Goal: Obtain resource: Download file/media

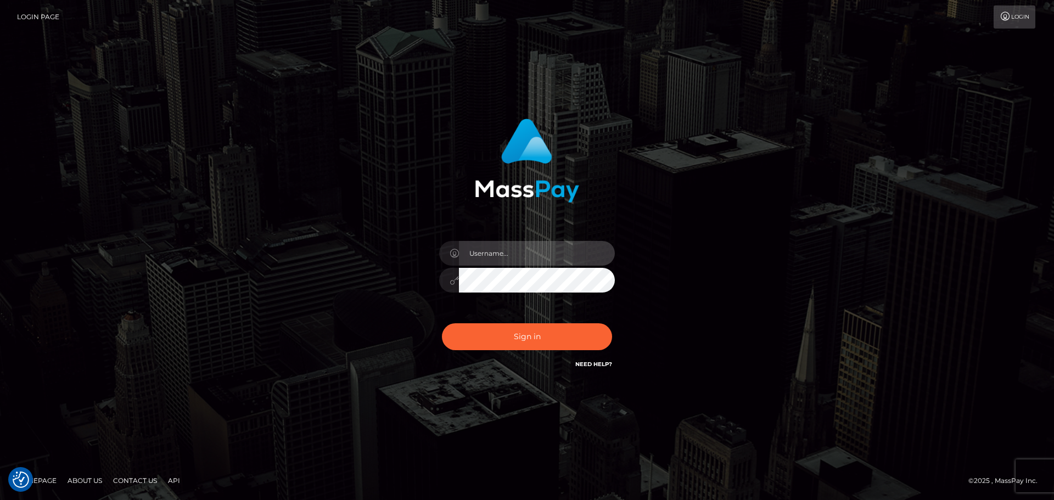
click at [474, 252] on input "text" at bounding box center [537, 253] width 156 height 25
type input "pschroll"
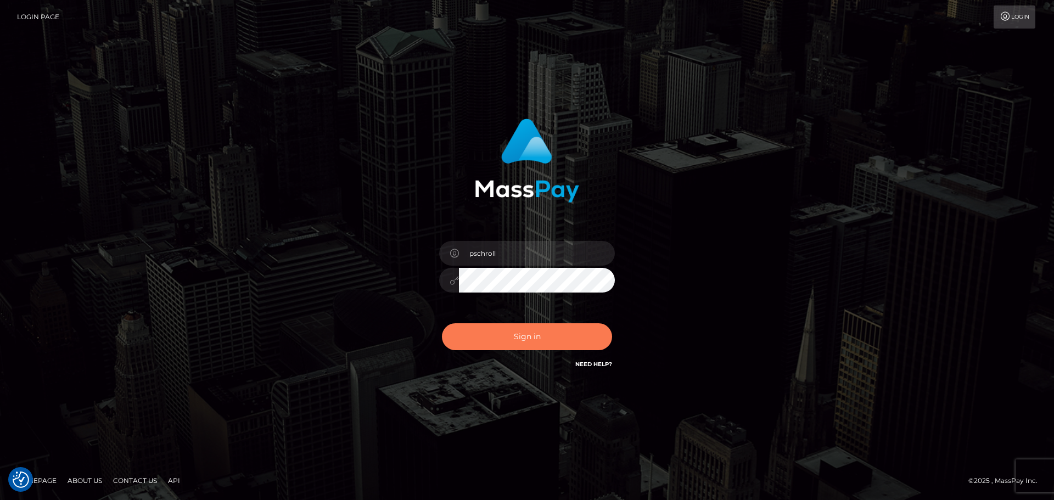
click at [531, 340] on button "Sign in" at bounding box center [527, 336] width 170 height 27
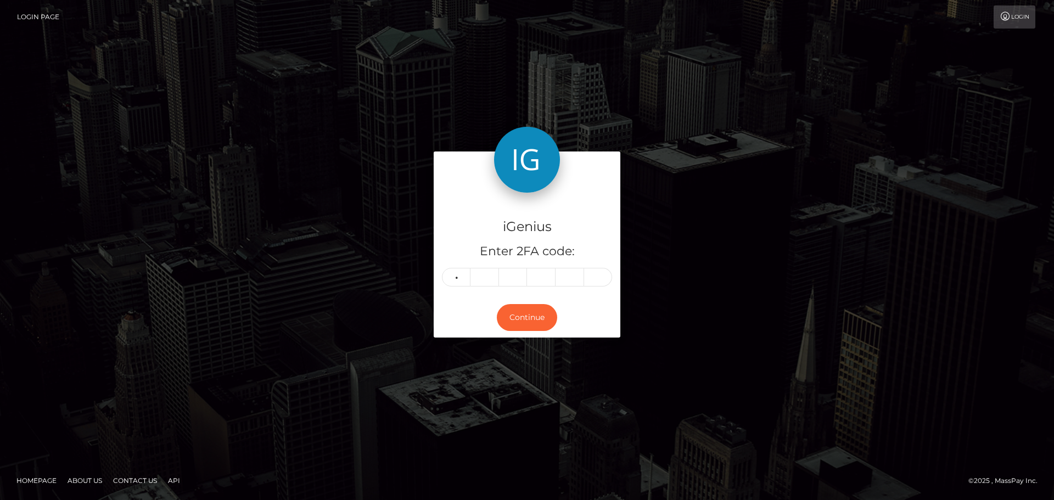
type input "4"
type input "2"
type input "8"
type input "2"
type input "6"
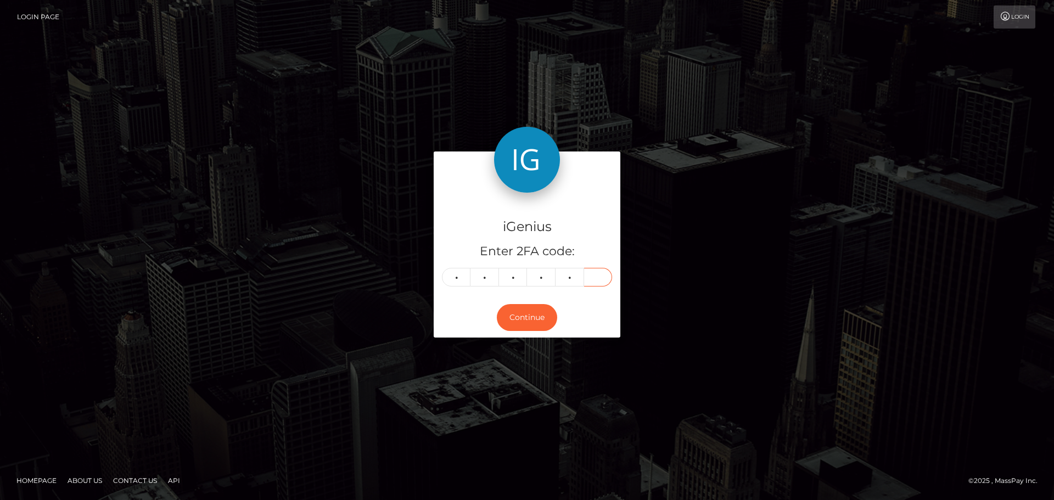
type input "1"
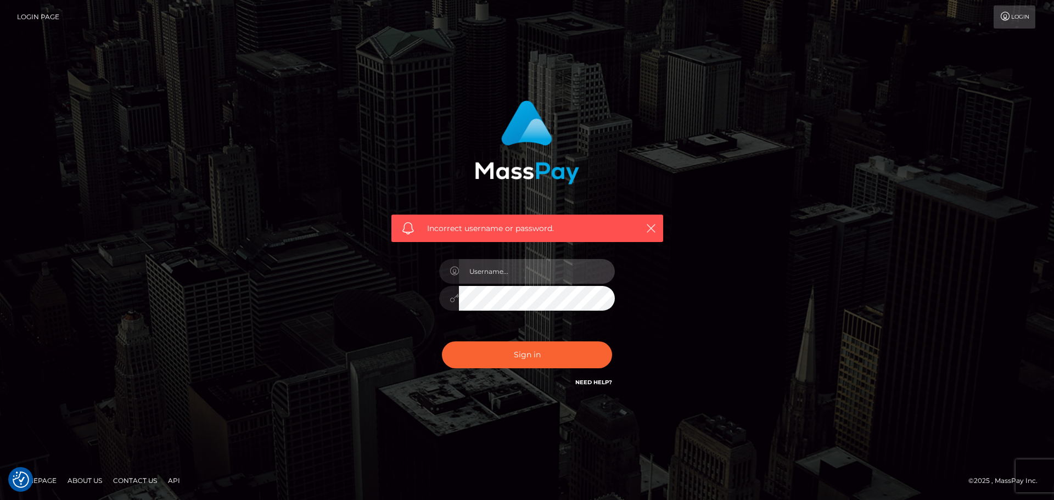
click at [508, 265] on input "text" at bounding box center [537, 271] width 156 height 25
type input "pschroll"
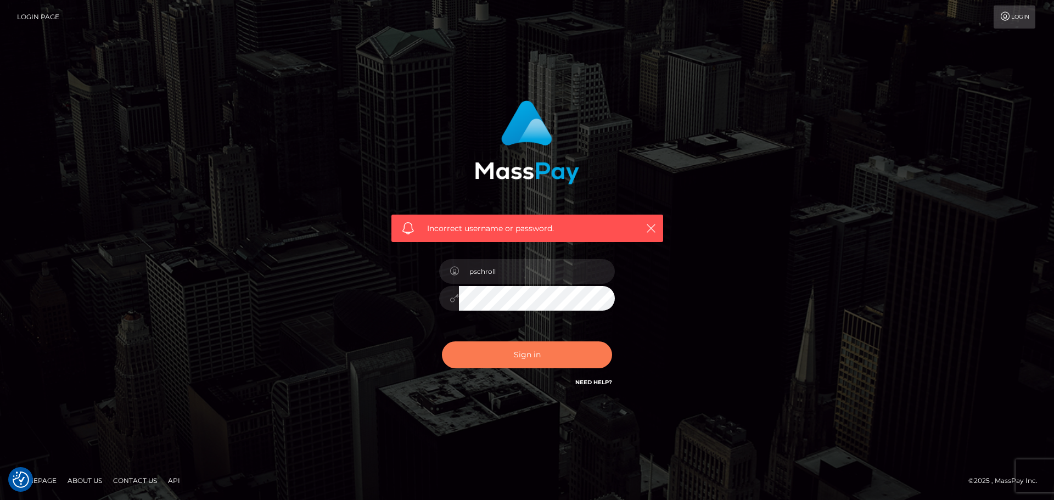
click at [528, 350] on button "Sign in" at bounding box center [527, 355] width 170 height 27
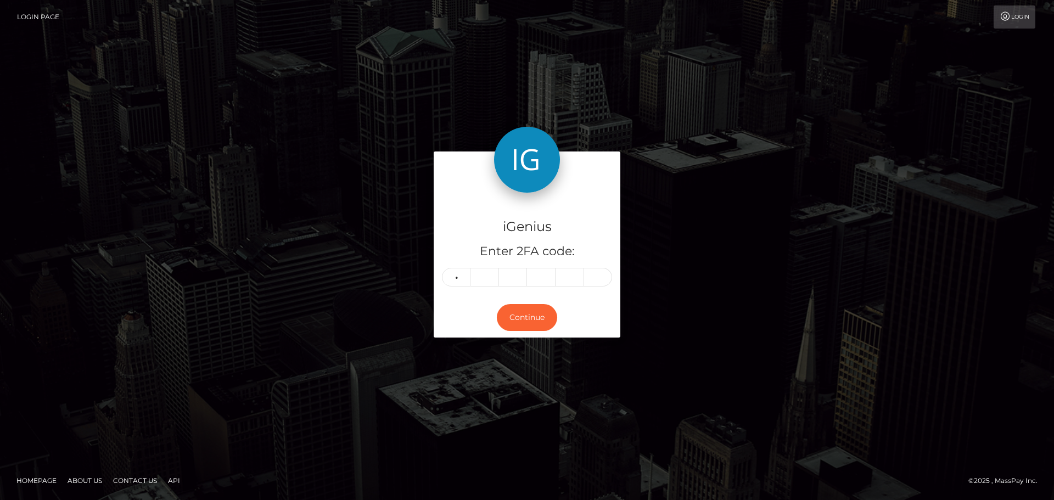
type input "3"
type input "4"
type input "0"
type input "2"
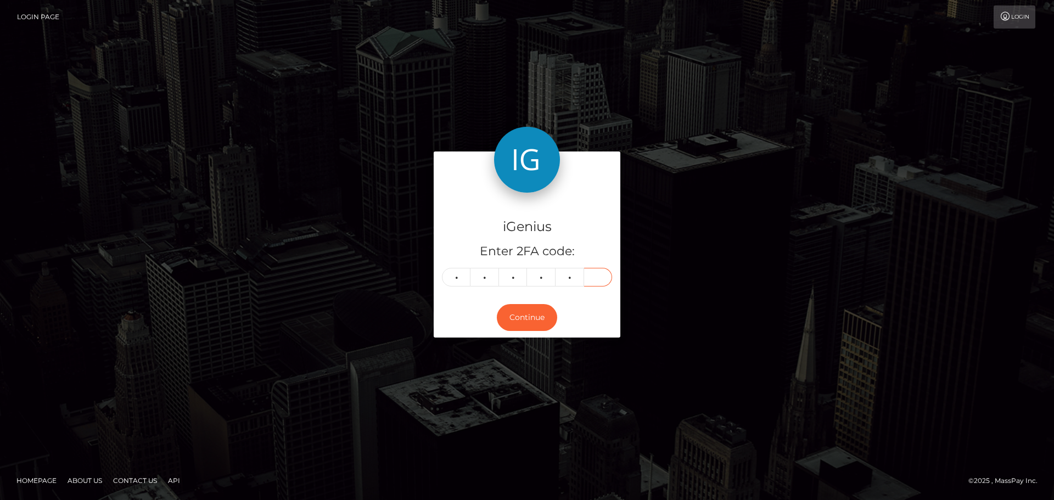
type input "6"
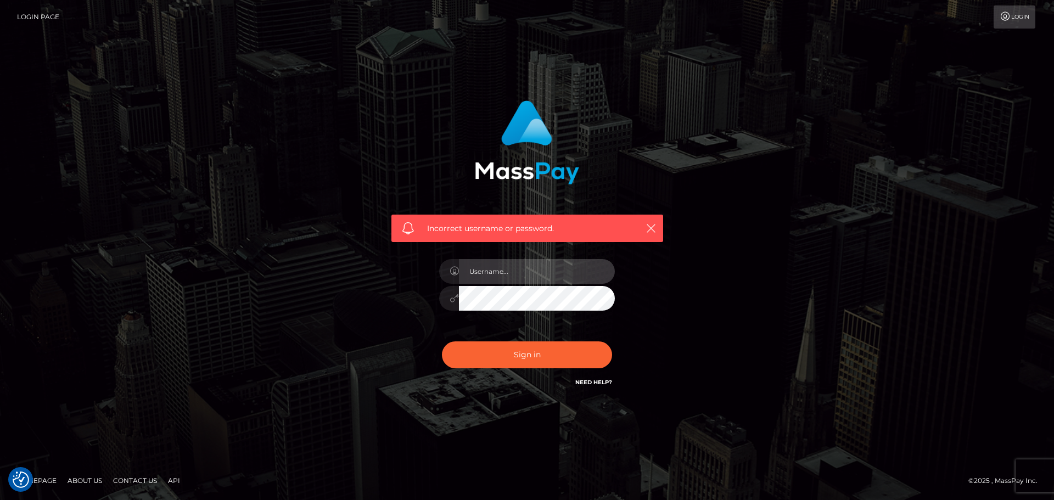
click at [516, 278] on input "text" at bounding box center [537, 271] width 156 height 25
type input "pschroll"
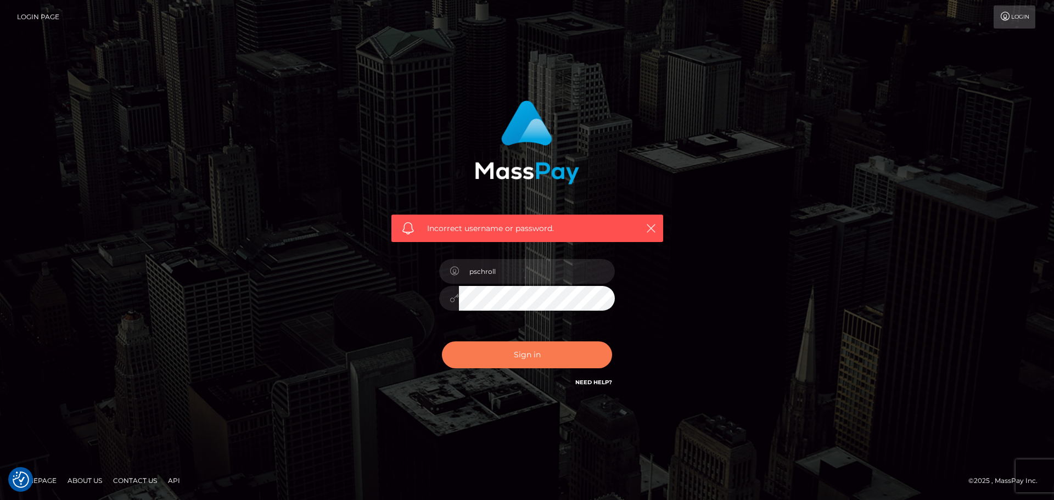
click at [534, 361] on button "Sign in" at bounding box center [527, 355] width 170 height 27
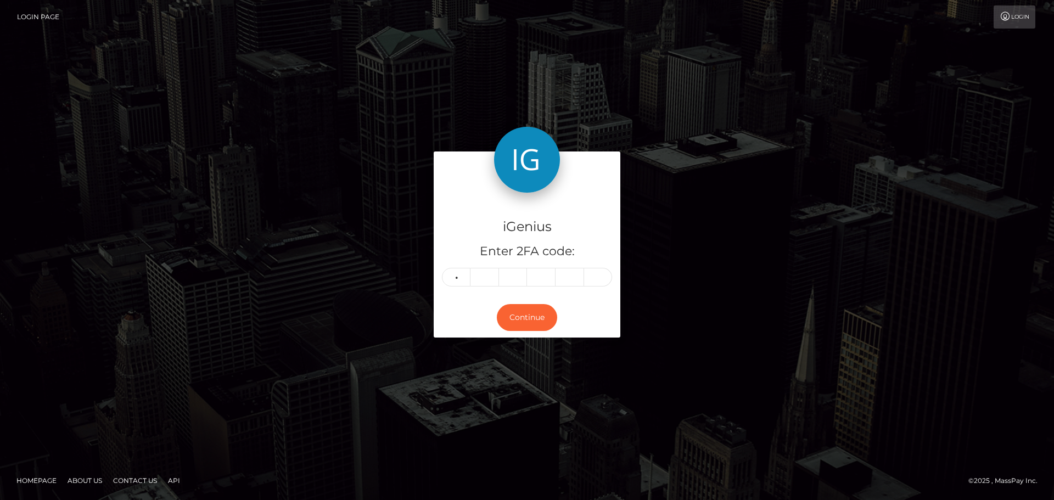
type input "5"
type input "1"
type input "6"
type input "8"
type input "6"
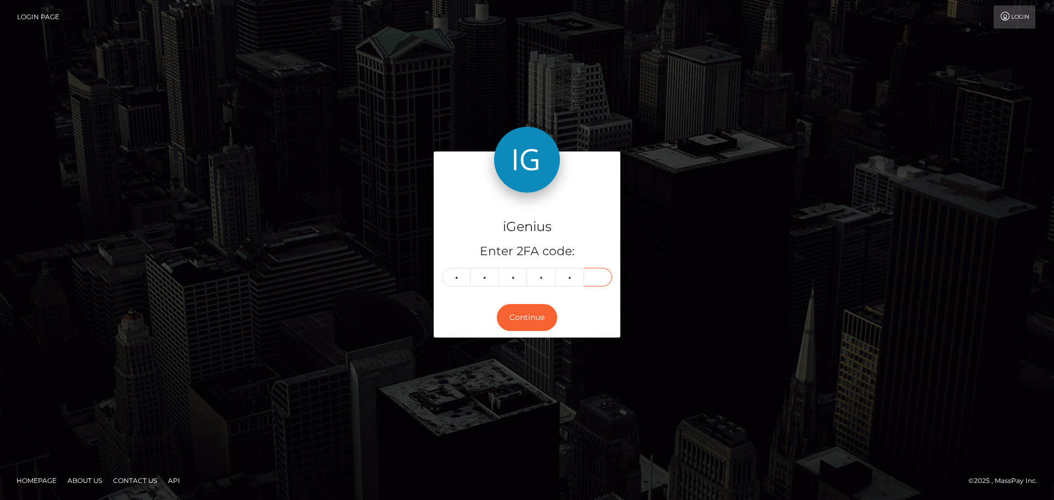
type input "7"
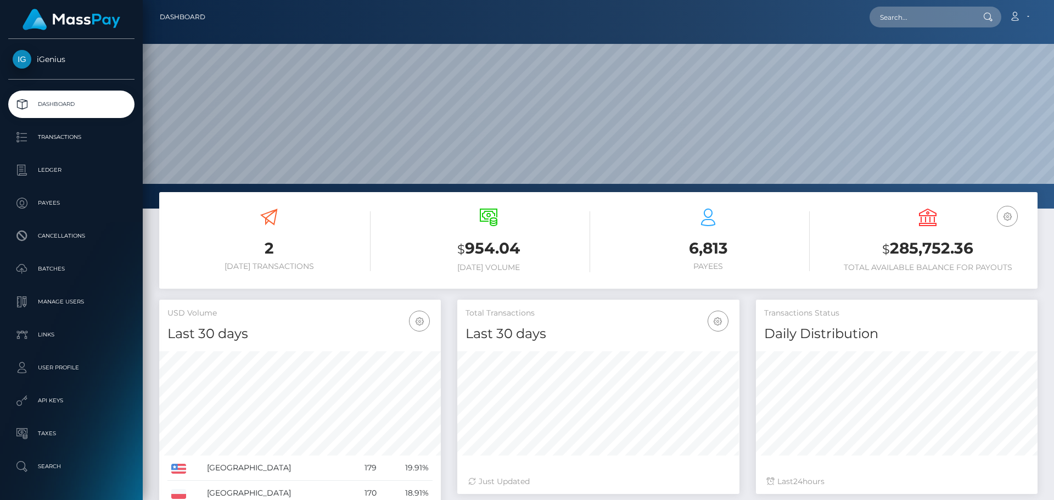
scroll to position [195, 282]
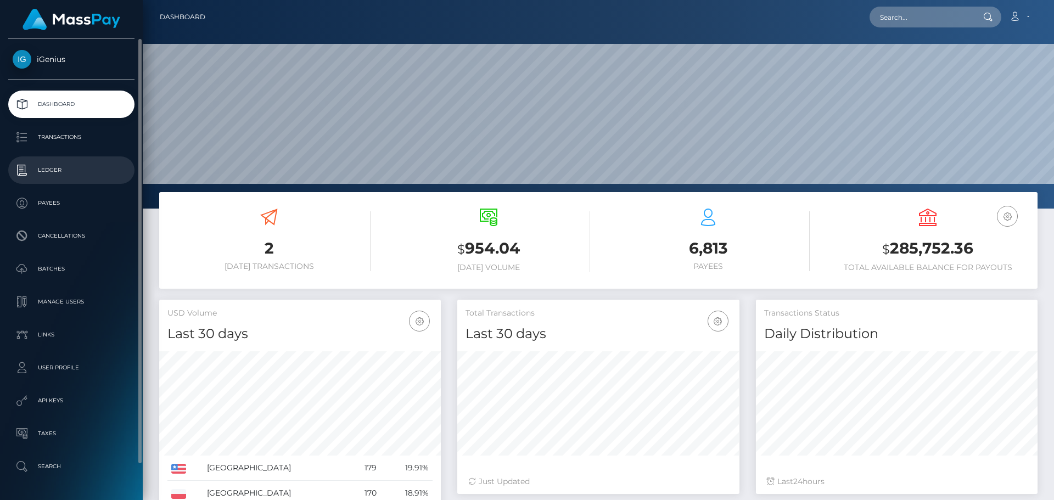
click at [52, 168] on p "Ledger" at bounding box center [72, 170] width 118 height 16
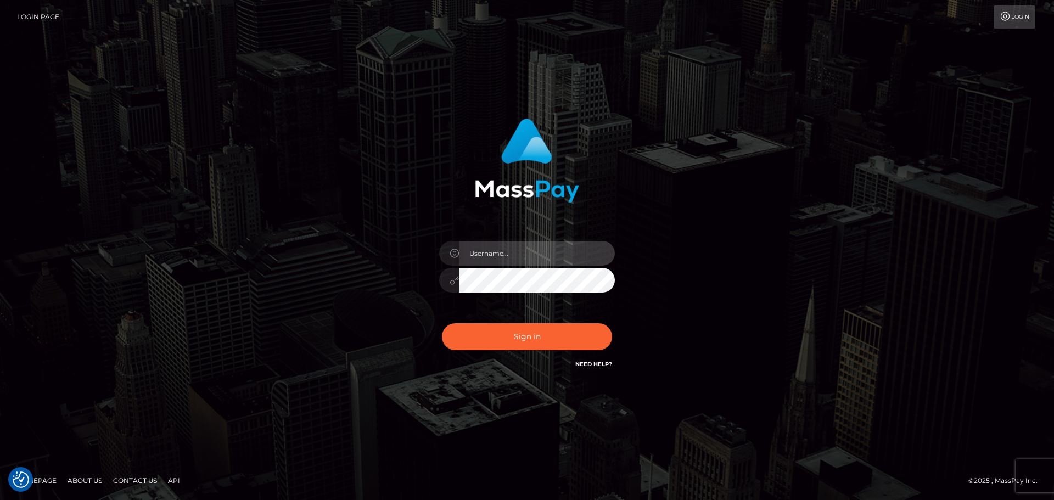
click at [494, 253] on input "text" at bounding box center [537, 253] width 156 height 25
type input "pschroll"
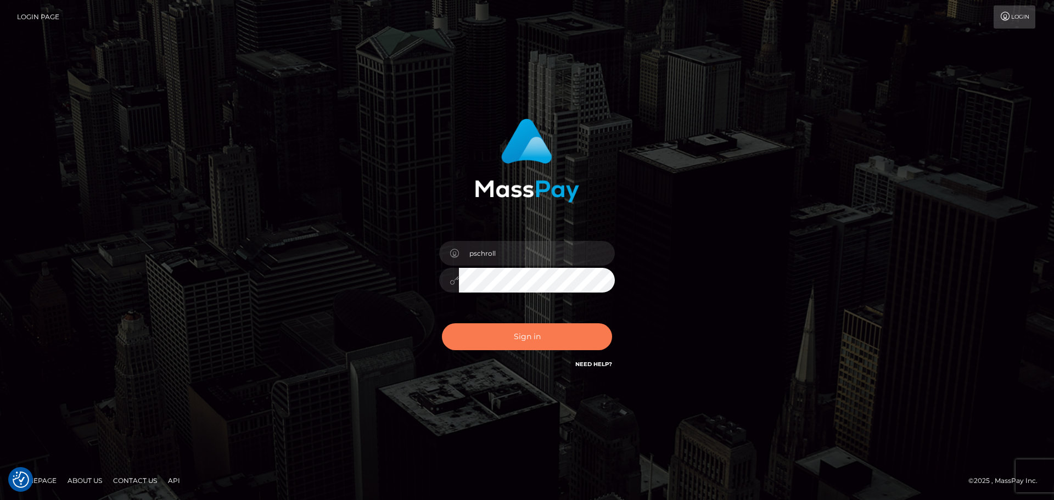
click at [528, 340] on button "Sign in" at bounding box center [527, 336] width 170 height 27
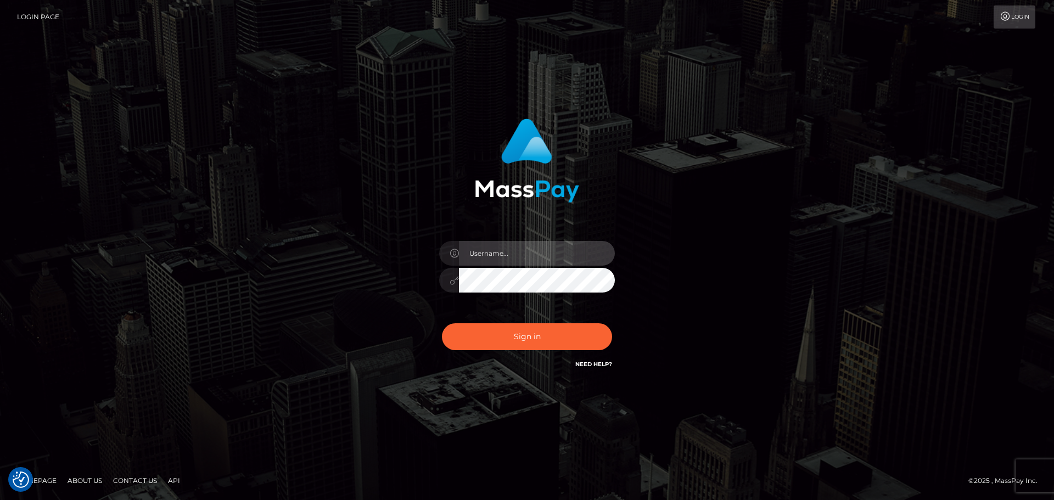
click at [498, 252] on input "text" at bounding box center [537, 253] width 156 height 25
type input "pschroll"
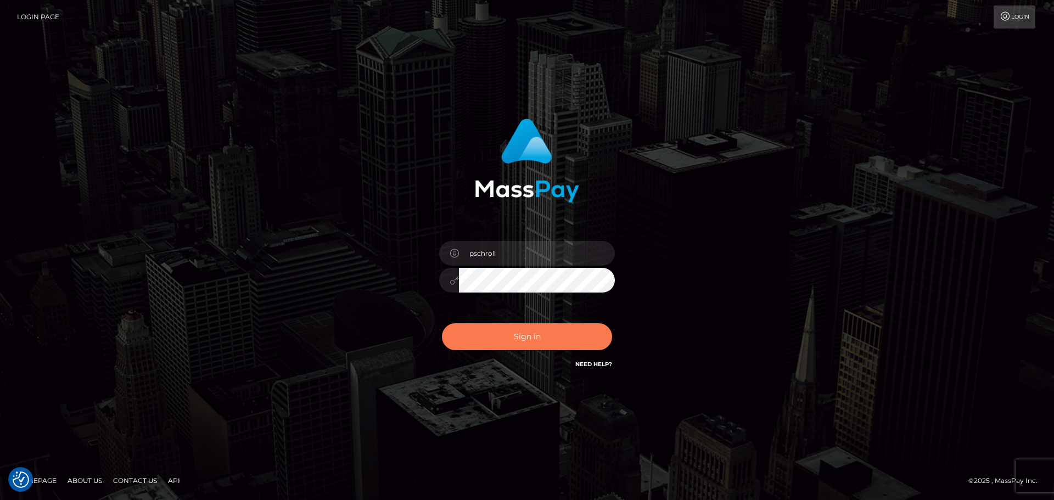
click at [529, 343] on button "Sign in" at bounding box center [527, 336] width 170 height 27
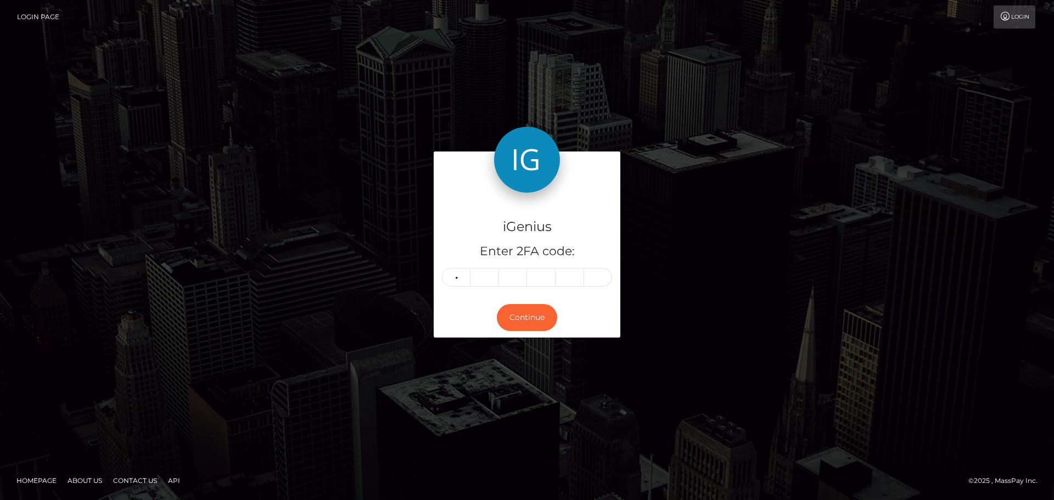
type input "9"
type input "4"
type input "5"
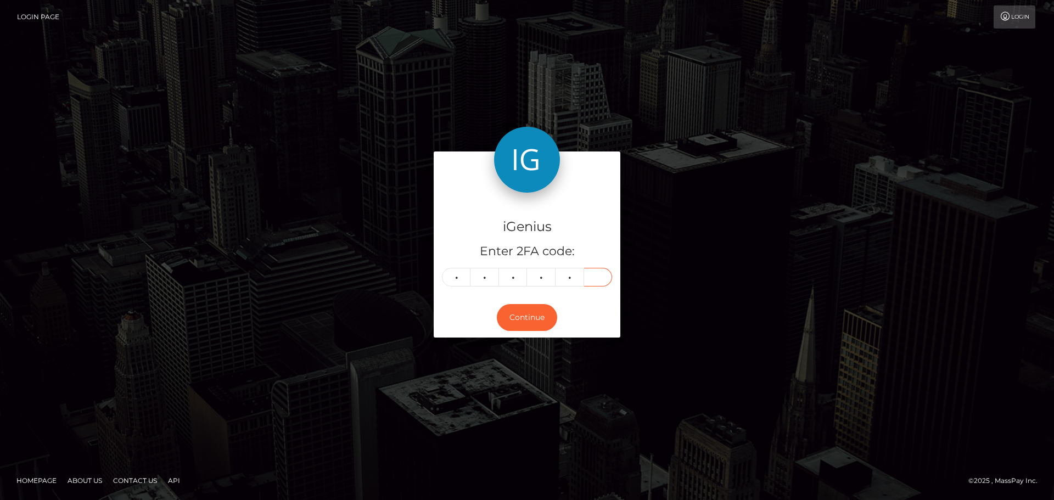
type input "2"
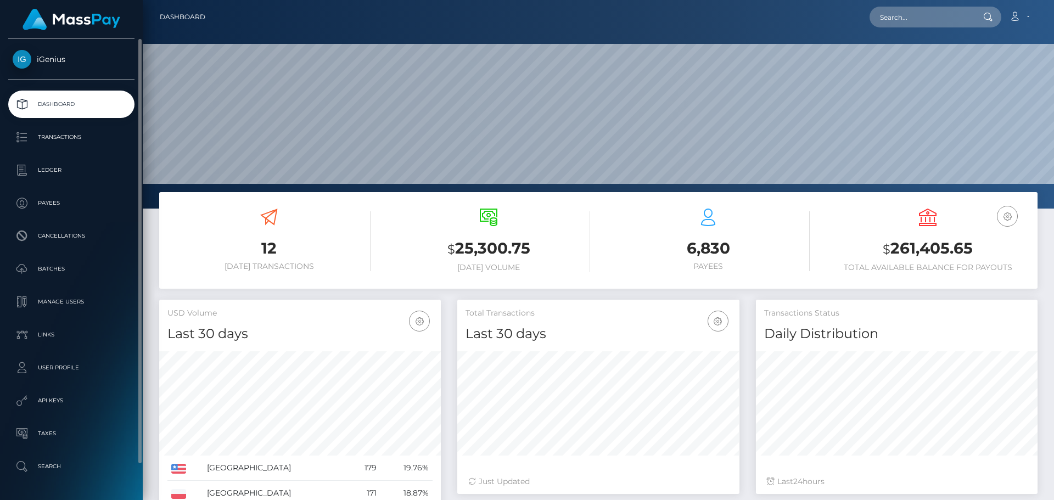
scroll to position [195, 282]
click at [55, 171] on p "Ledger" at bounding box center [72, 170] width 118 height 16
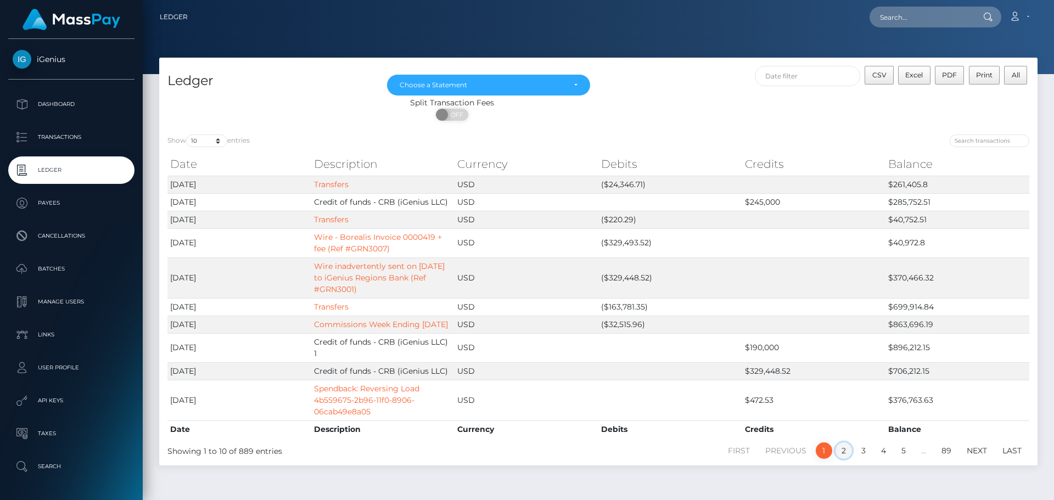
click at [840, 449] on link "2" at bounding box center [844, 451] width 16 height 16
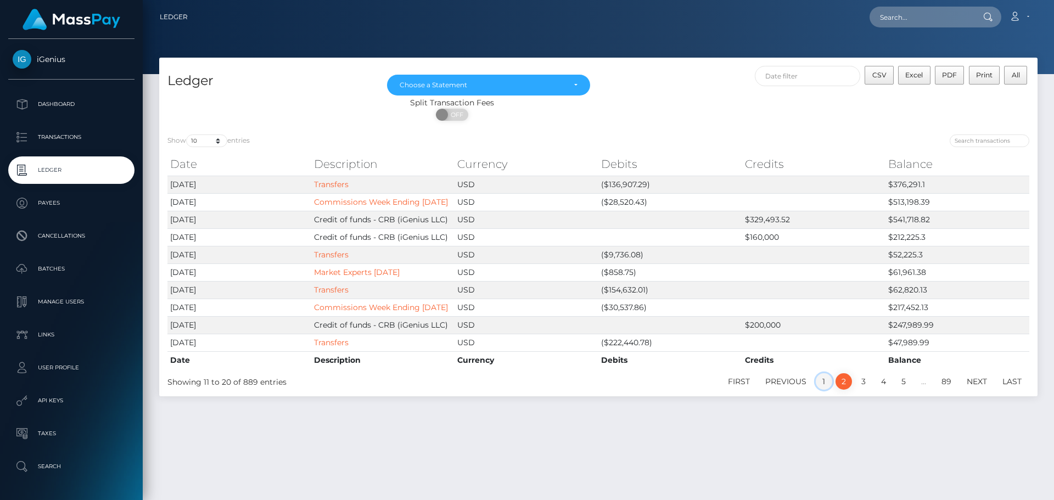
click at [823, 390] on link "1" at bounding box center [824, 381] width 16 height 16
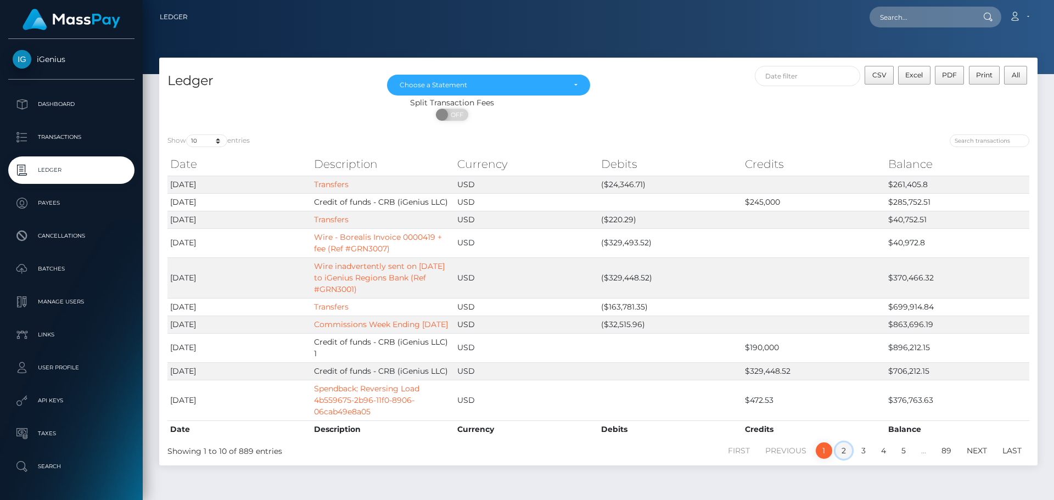
click at [845, 449] on link "2" at bounding box center [844, 451] width 16 height 16
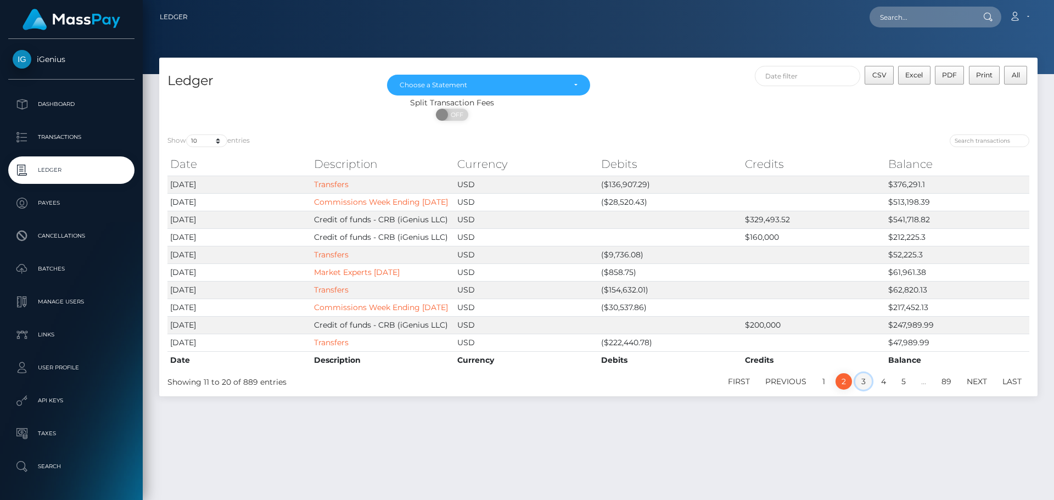
click at [865, 390] on link "3" at bounding box center [864, 381] width 16 height 16
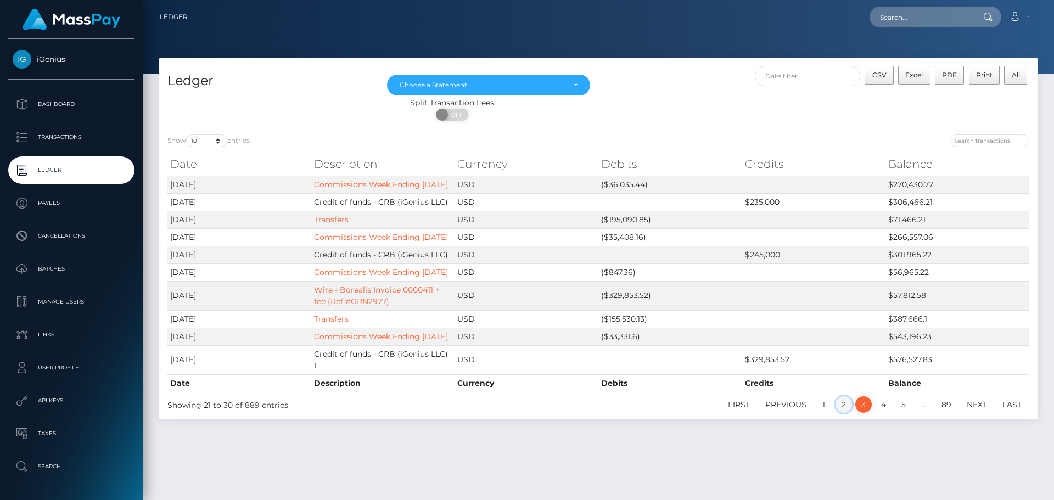
click at [842, 413] on link "2" at bounding box center [844, 405] width 16 height 16
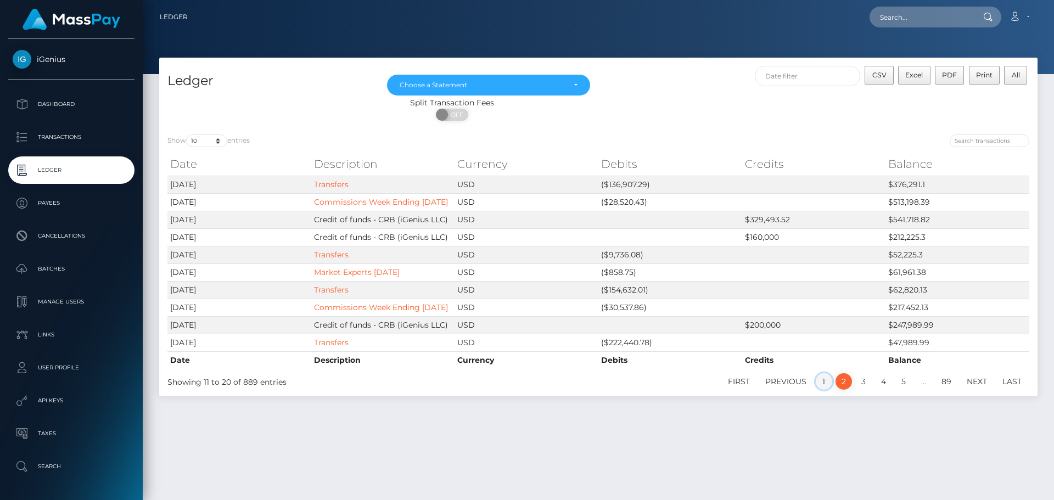
click at [824, 390] on link "1" at bounding box center [824, 381] width 16 height 16
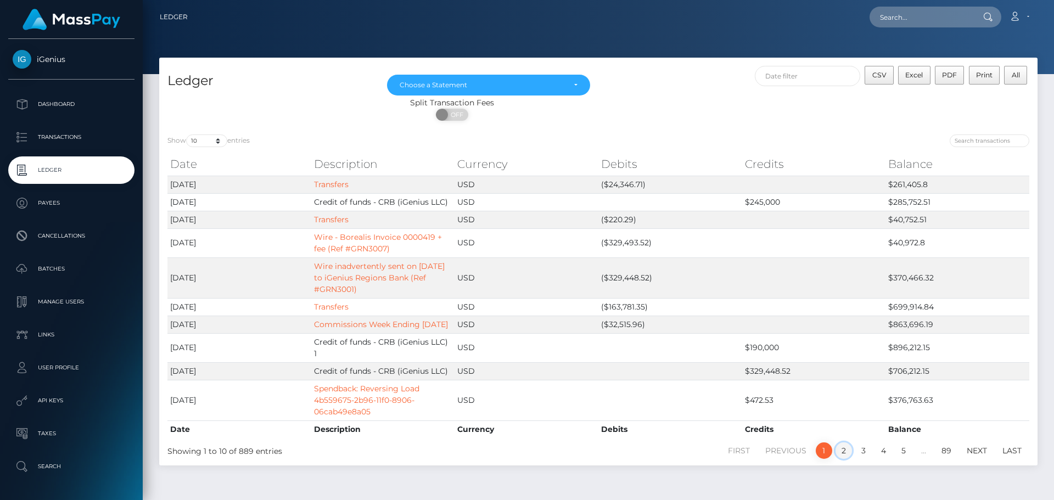
click at [848, 453] on link "2" at bounding box center [844, 451] width 16 height 16
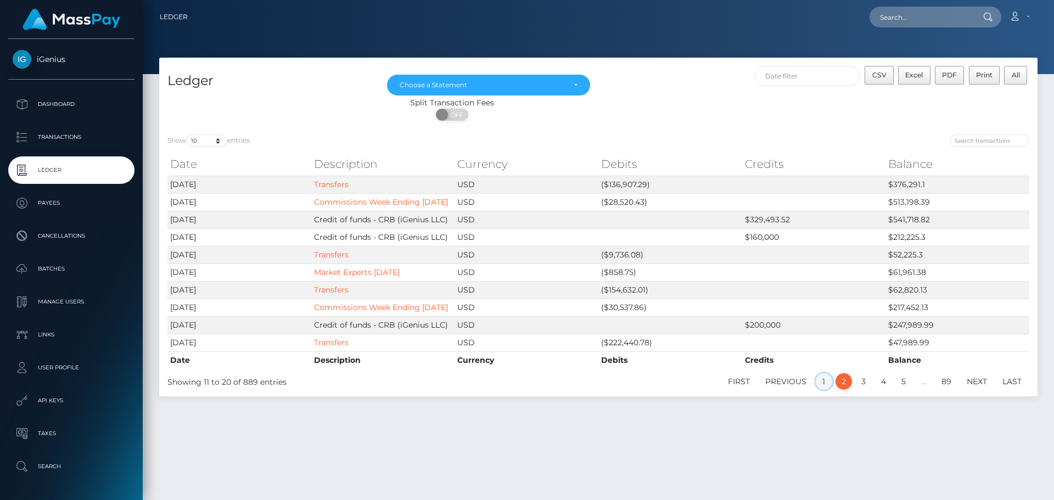
click at [824, 390] on link "1" at bounding box center [824, 381] width 16 height 16
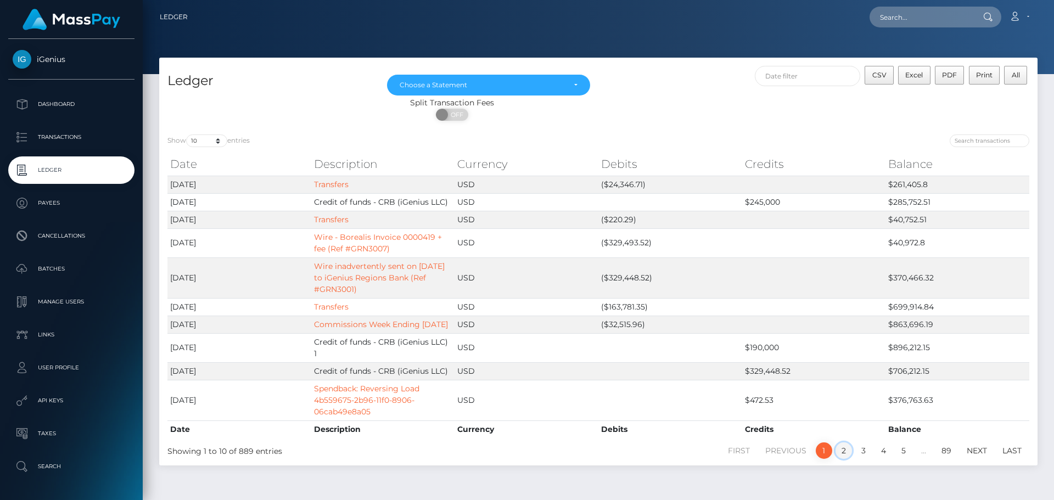
click at [845, 453] on link "2" at bounding box center [844, 451] width 16 height 16
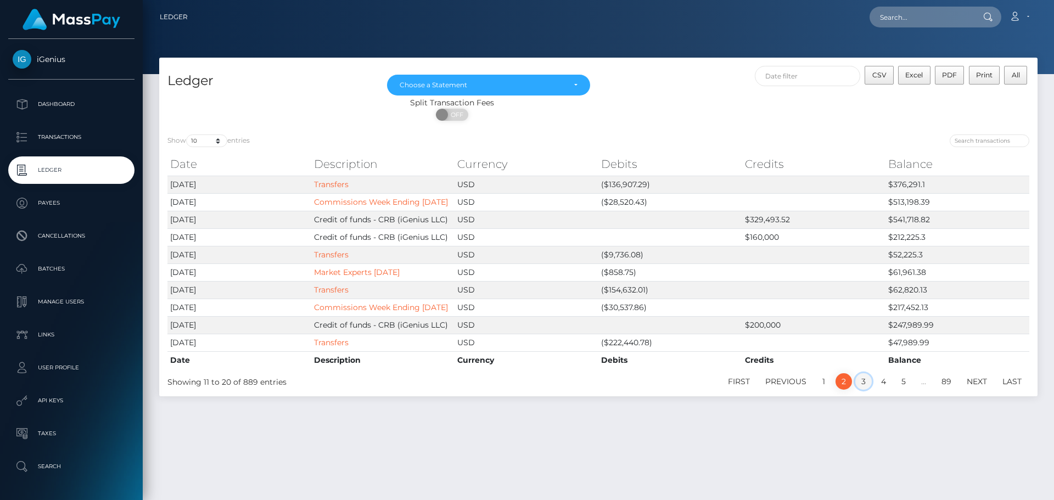
click at [863, 390] on link "3" at bounding box center [864, 381] width 16 height 16
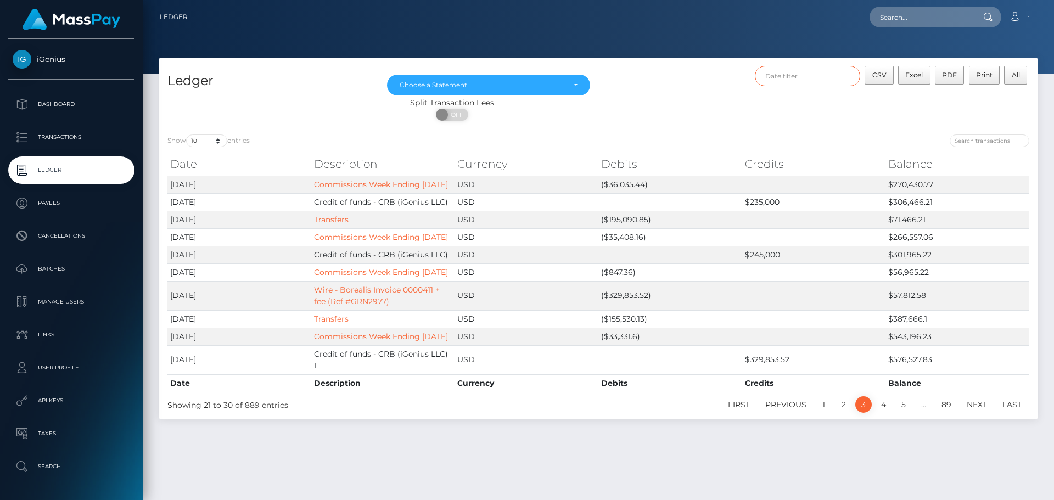
click at [839, 80] on input "text" at bounding box center [808, 76] width 106 height 20
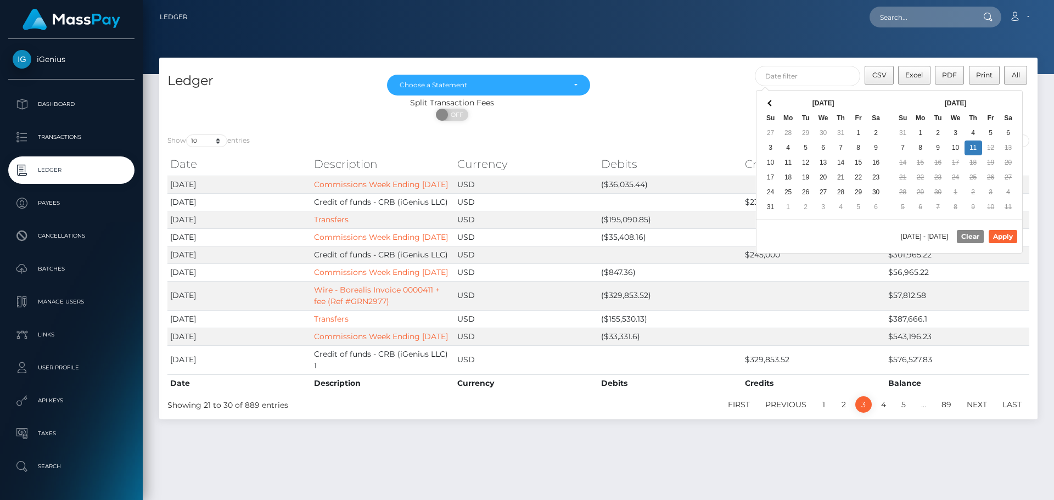
drag, startPoint x: 855, startPoint y: 124, endPoint x: 800, endPoint y: 103, distance: 58.2
click at [799, 103] on th "Aug 2025" at bounding box center [824, 103] width 88 height 15
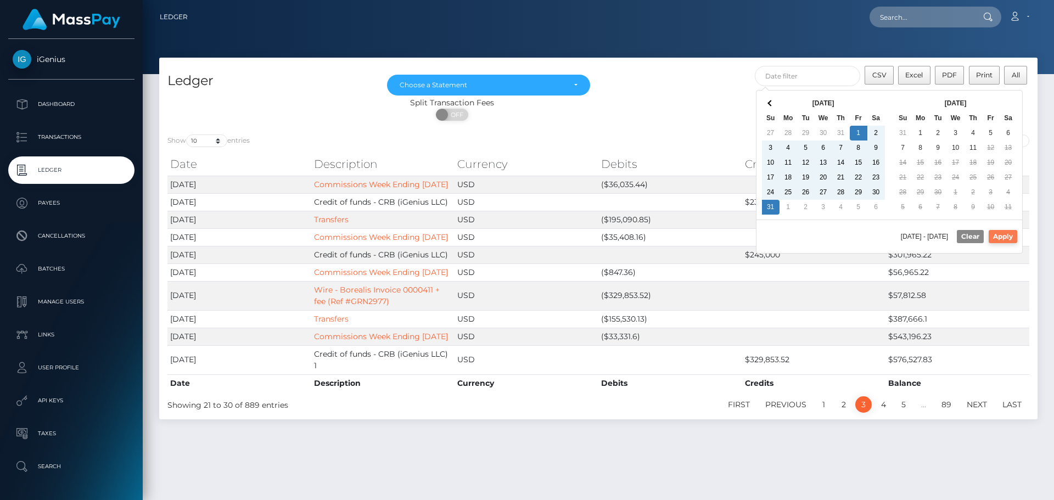
click at [1012, 232] on button "Apply" at bounding box center [1003, 236] width 29 height 13
type input "08/01/2025 - 08/31/2025"
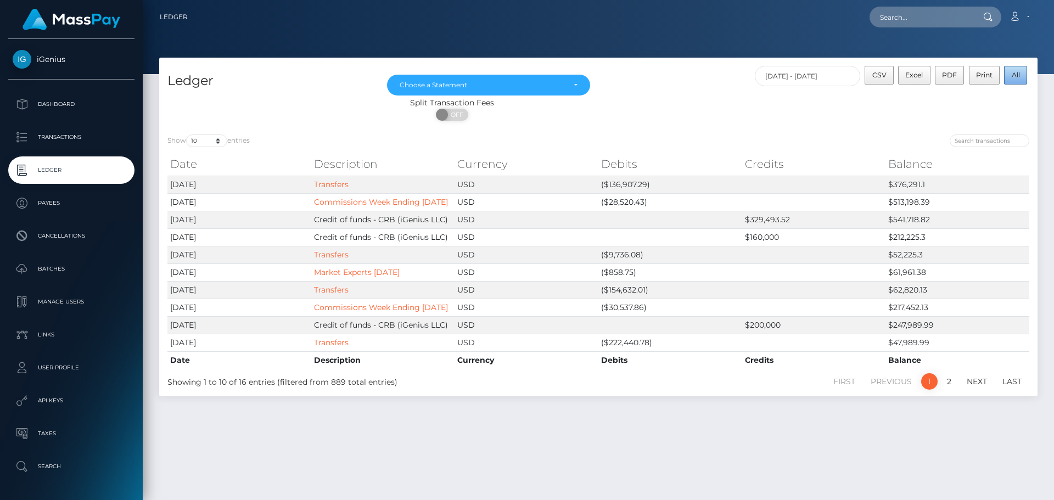
click at [1013, 73] on span "All" at bounding box center [1016, 75] width 8 height 8
click at [1015, 77] on span "All" at bounding box center [1016, 75] width 8 height 8
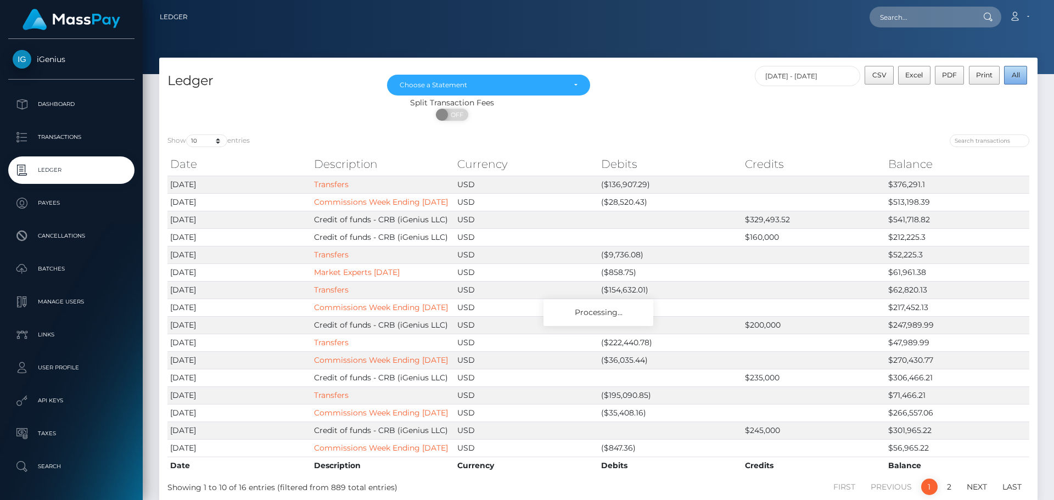
click at [1015, 77] on span "All" at bounding box center [1016, 75] width 8 height 8
click at [913, 77] on span "Excel" at bounding box center [915, 75] width 18 height 8
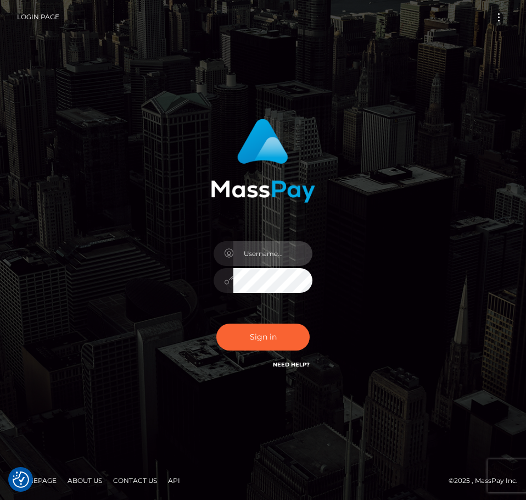
click at [273, 258] on input "text" at bounding box center [272, 253] width 79 height 25
type input "pschroll"
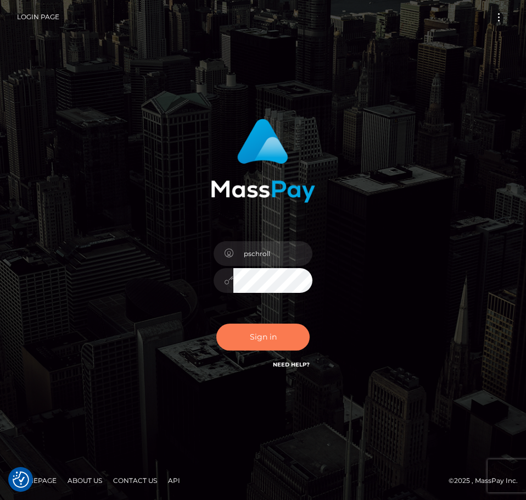
click at [248, 328] on button "Sign in" at bounding box center [262, 336] width 93 height 27
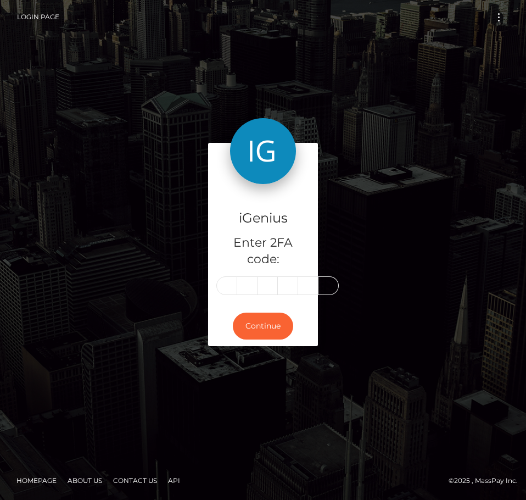
type input "4"
type input "9"
type input "8"
type input "4"
type input "8"
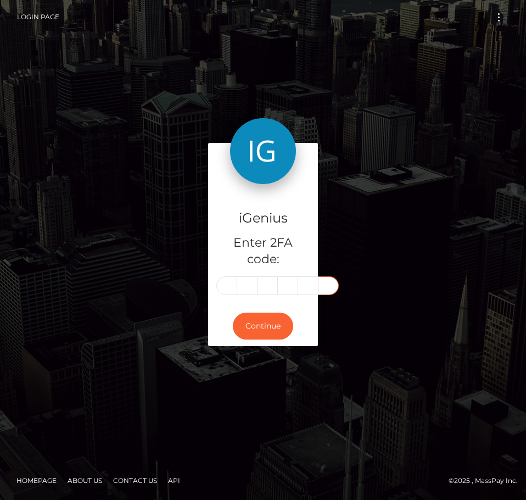
scroll to position [0, 2]
type input "3"
click at [227, 290] on input "4" at bounding box center [226, 285] width 21 height 19
